Goal: Check status

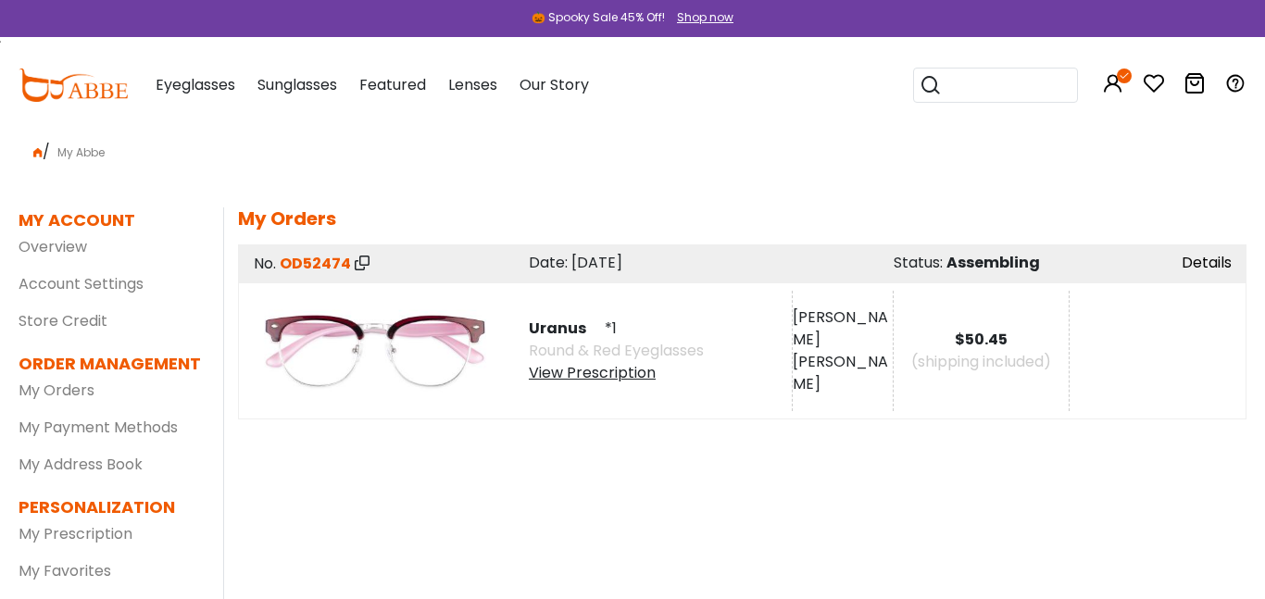
click at [1206, 263] on link "Details" at bounding box center [1207, 262] width 50 height 21
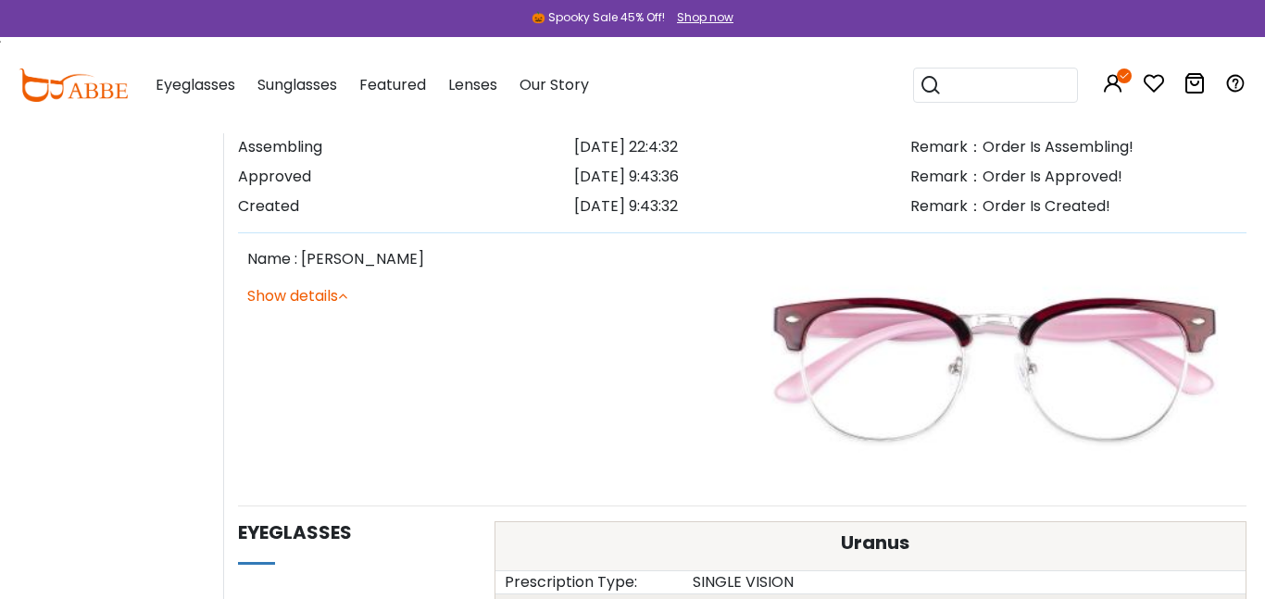
scroll to position [725, 0]
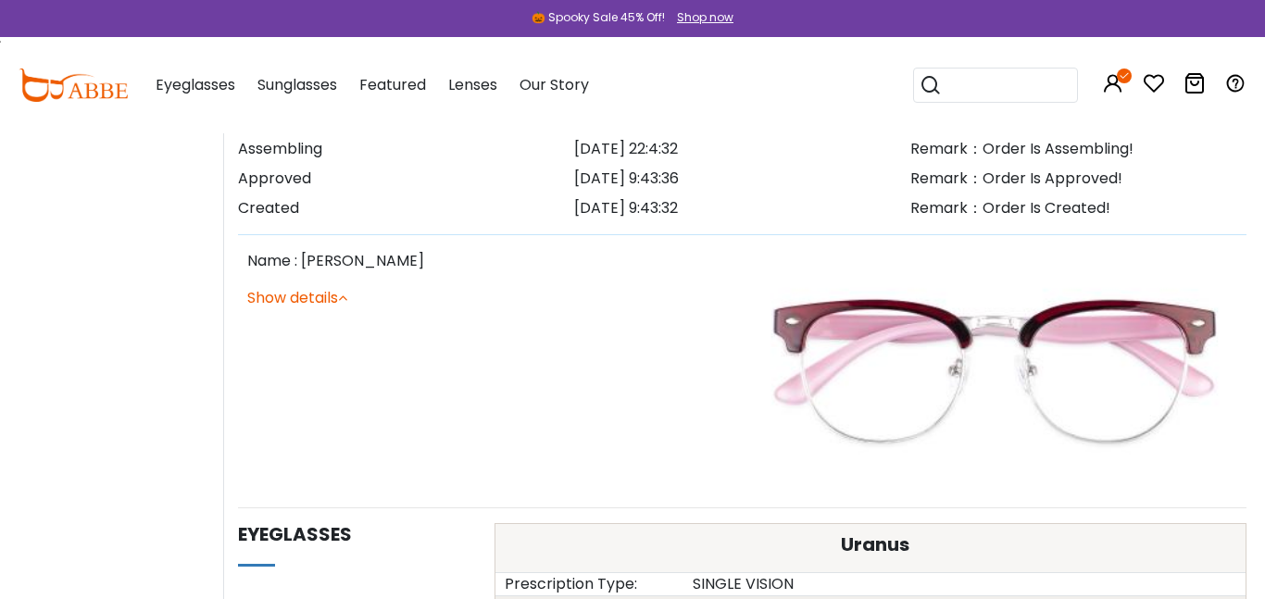
click at [941, 371] on img at bounding box center [995, 371] width 486 height 243
